Goal: Ask a question

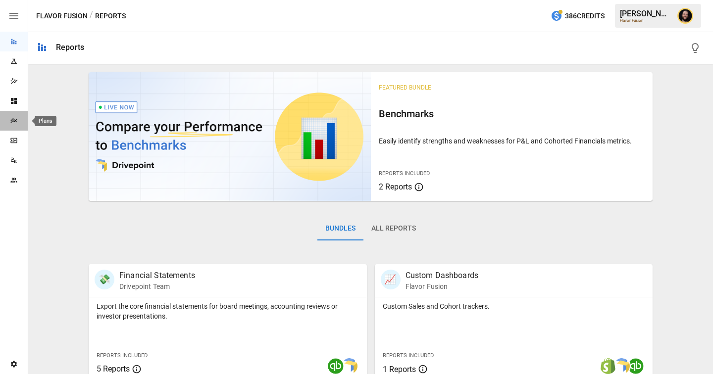
click at [14, 122] on icon "Plans" at bounding box center [14, 121] width 8 height 8
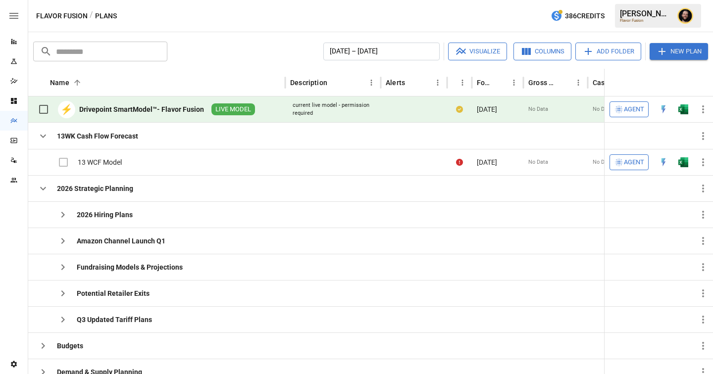
click at [625, 108] on span "Agent" at bounding box center [634, 109] width 20 height 11
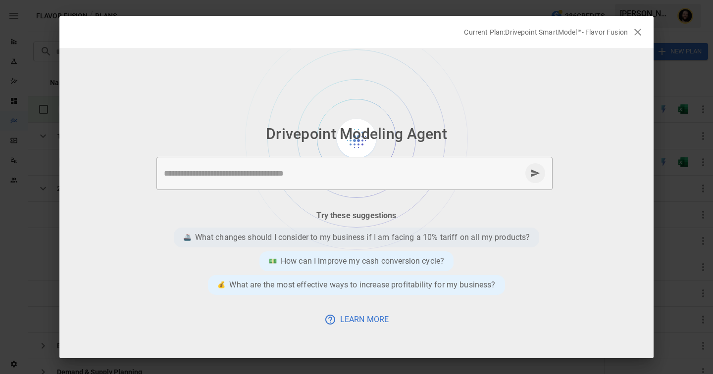
click at [405, 237] on p "What changes should I consider to my business if I am facing a 10% tariff on al…" at bounding box center [362, 238] width 335 height 12
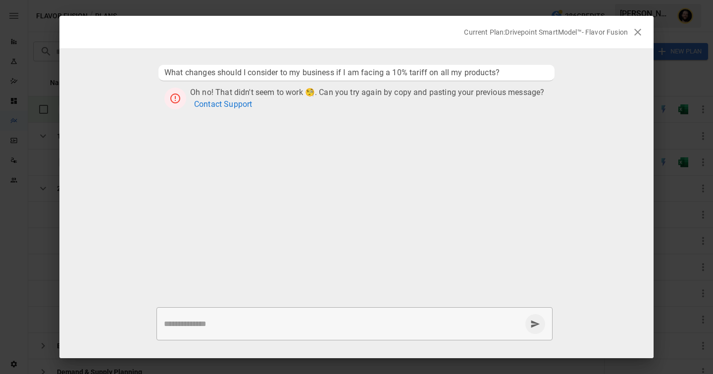
click at [637, 31] on icon "button" at bounding box center [637, 32] width 12 height 12
